Goal: Information Seeking & Learning: Learn about a topic

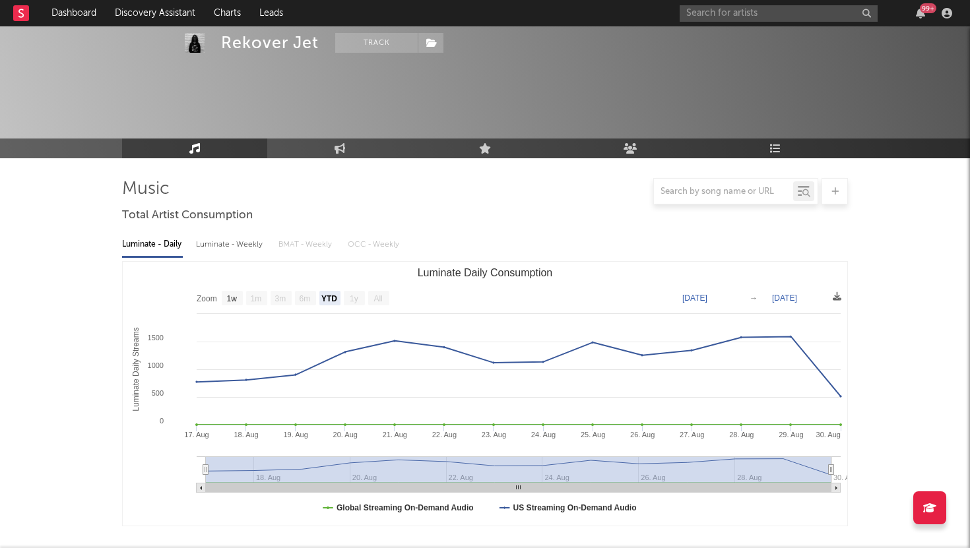
select select "YTD"
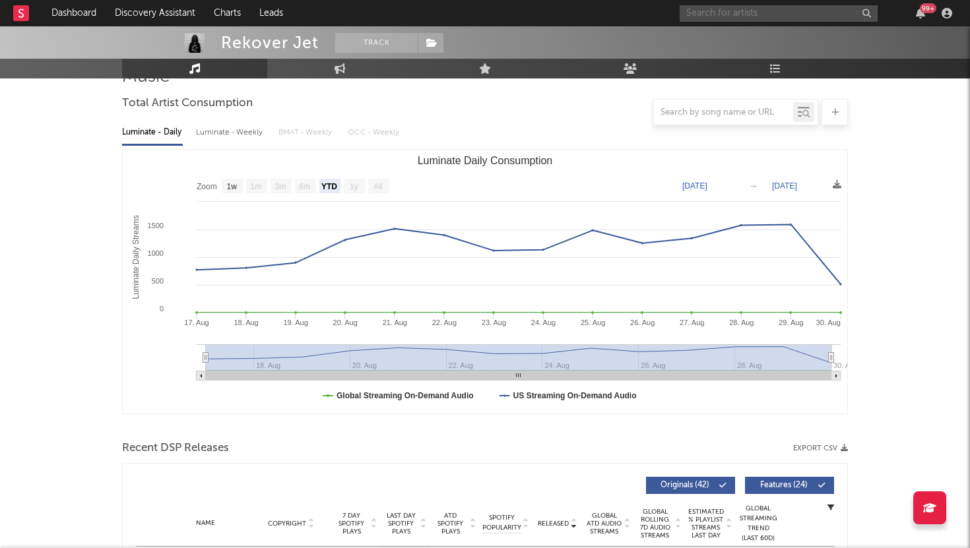
click at [746, 9] on input "text" at bounding box center [779, 13] width 198 height 16
paste input "1BabyD"
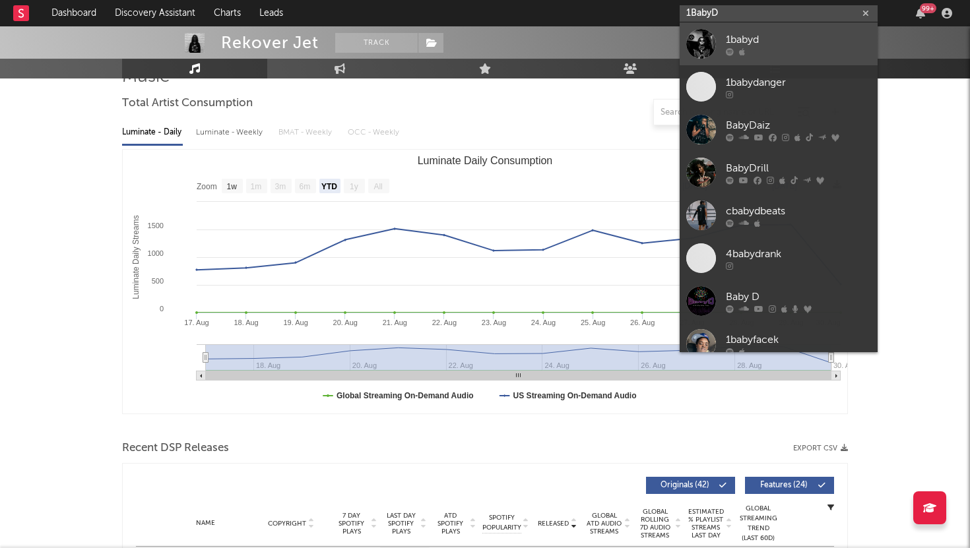
type input "1BabyD"
click at [742, 31] on link "1babyd" at bounding box center [779, 43] width 198 height 43
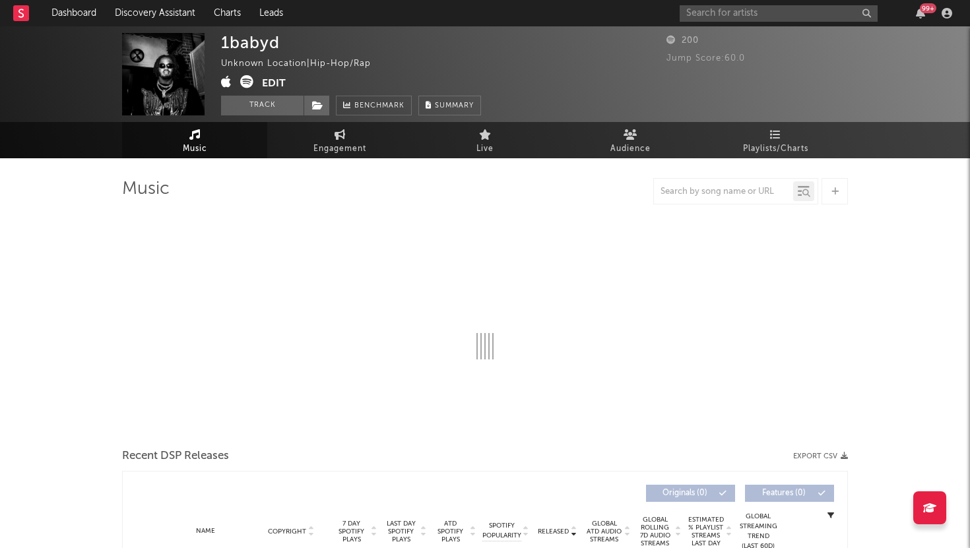
select select "6m"
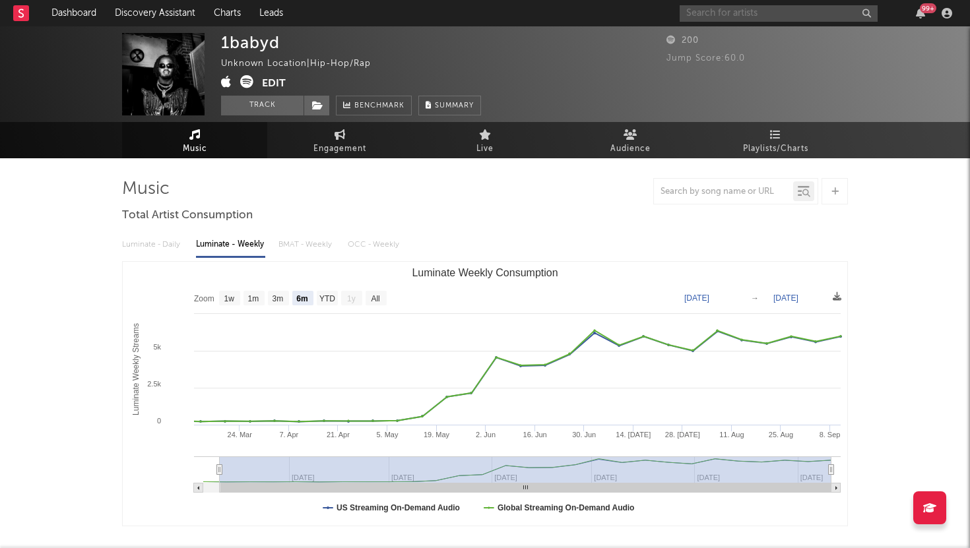
click at [715, 16] on input "text" at bounding box center [779, 13] width 198 height 16
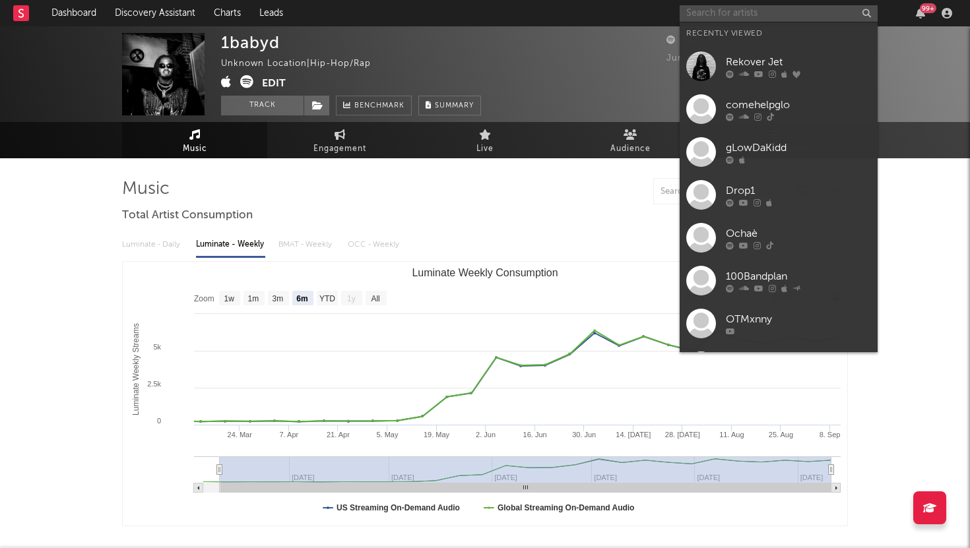
paste input "9BMEECHIE"
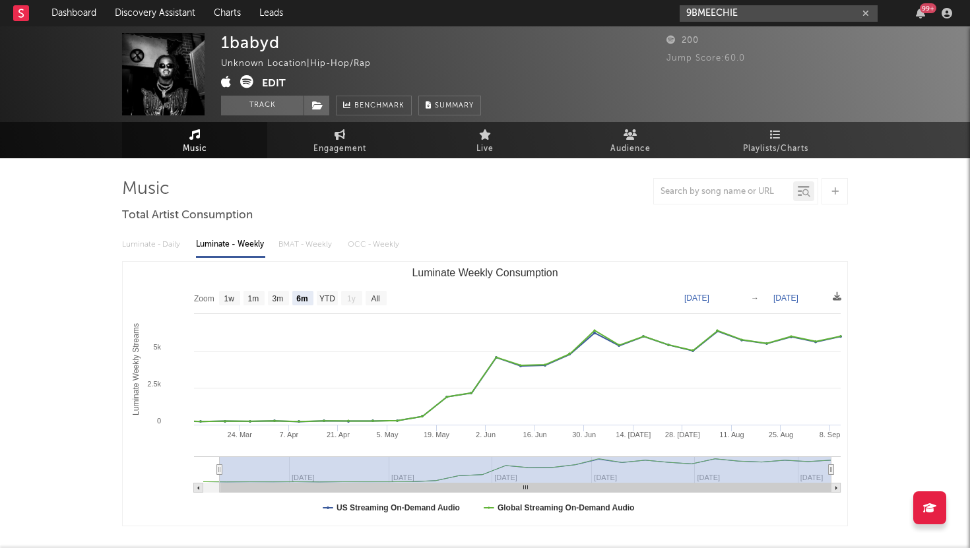
type input "9BMEECHIE"
